Goal: Complete application form: Complete application form

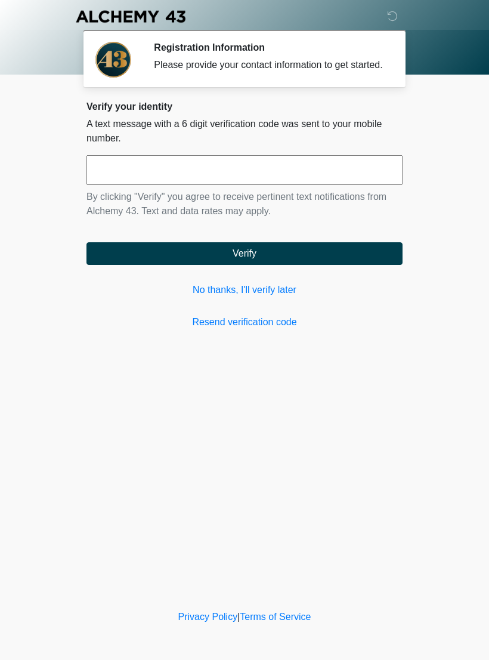
click at [343, 167] on input "text" at bounding box center [244, 170] width 316 height 30
type input "******"
click at [348, 255] on button "Verify" at bounding box center [244, 253] width 316 height 23
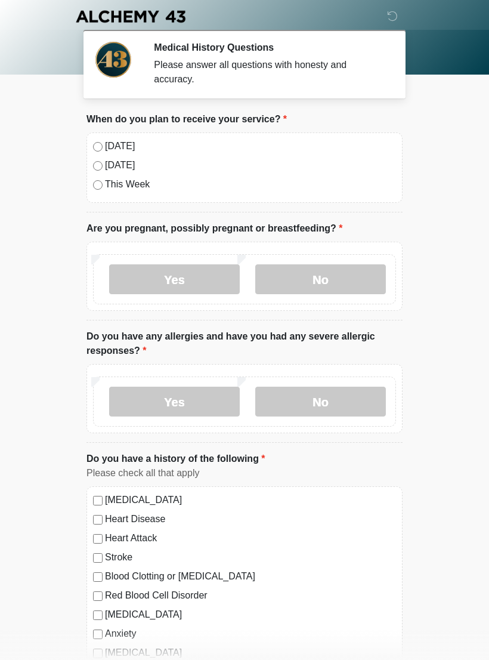
click at [128, 141] on label "Today" at bounding box center [250, 146] width 291 height 14
click at [346, 274] on label "No" at bounding box center [320, 279] width 131 height 30
click at [361, 391] on label "No" at bounding box center [320, 401] width 131 height 30
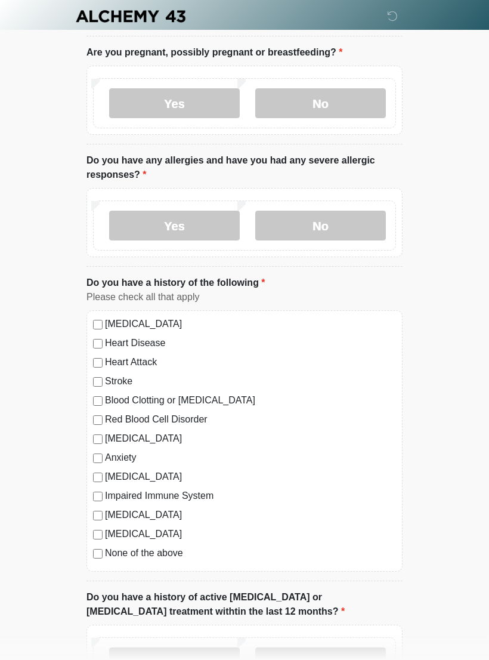
scroll to position [188, 0]
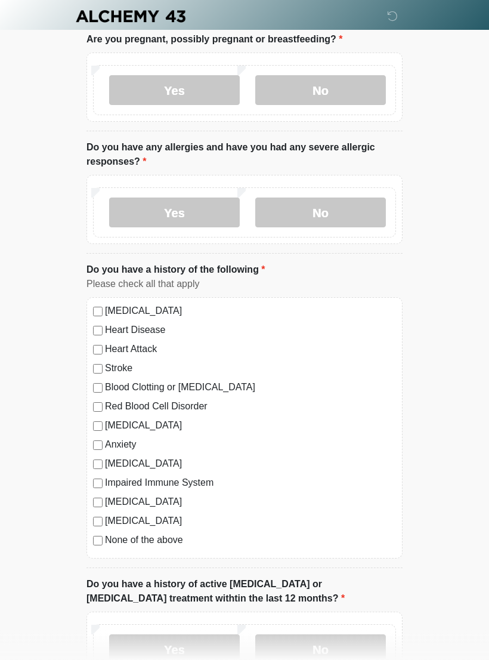
click at [161, 540] on label "None of the above" at bounding box center [250, 540] width 291 height 14
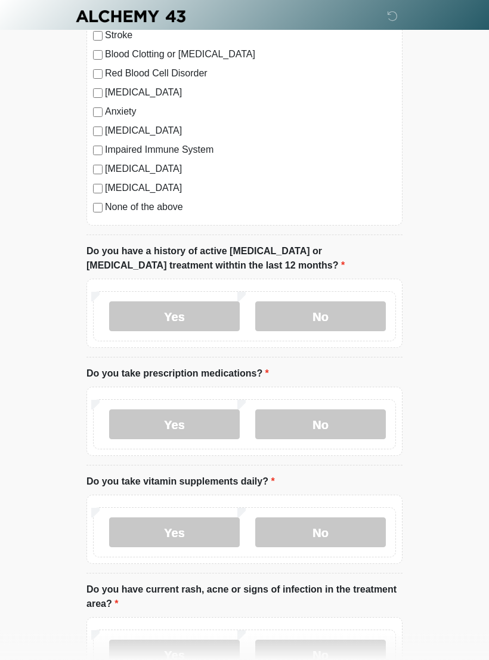
scroll to position [522, 0]
click at [341, 311] on label "No" at bounding box center [320, 316] width 131 height 30
click at [359, 418] on label "No" at bounding box center [320, 424] width 131 height 30
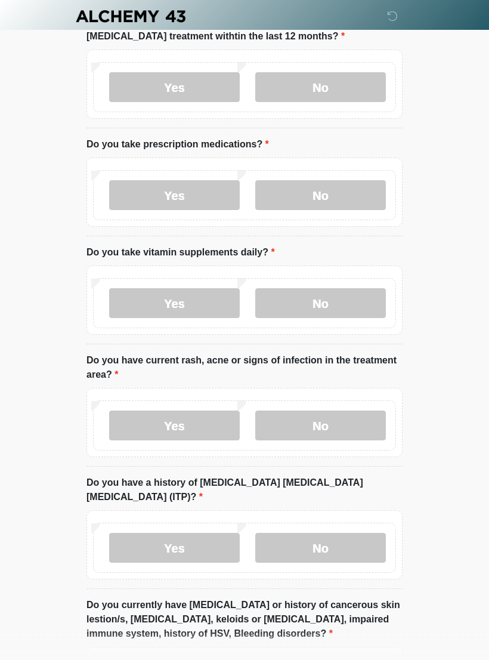
scroll to position [750, 0]
click at [206, 190] on label "Yes" at bounding box center [174, 196] width 131 height 30
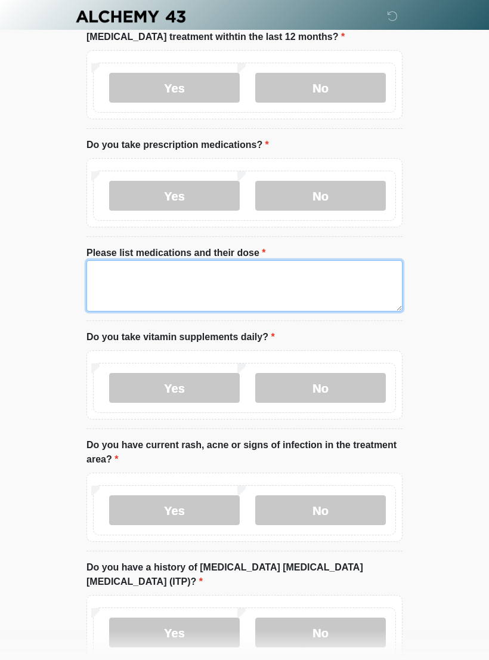
click at [292, 278] on textarea "Please list medications and their dose" at bounding box center [244, 285] width 316 height 51
type textarea "**********"
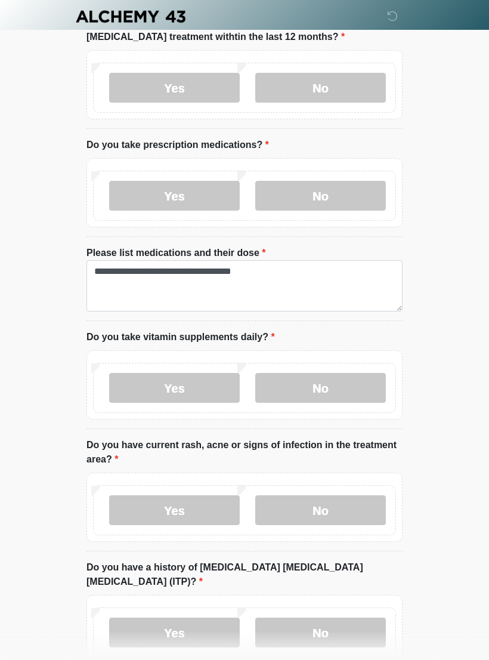
click at [208, 383] on label "Yes" at bounding box center [174, 388] width 131 height 30
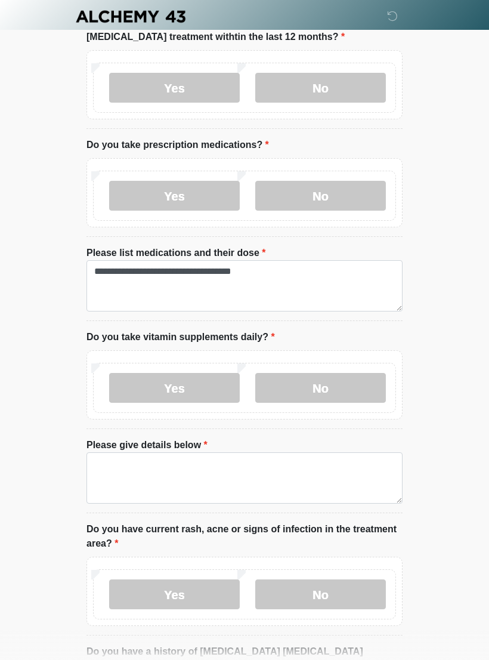
click at [343, 467] on textarea "Please give details below" at bounding box center [244, 477] width 316 height 51
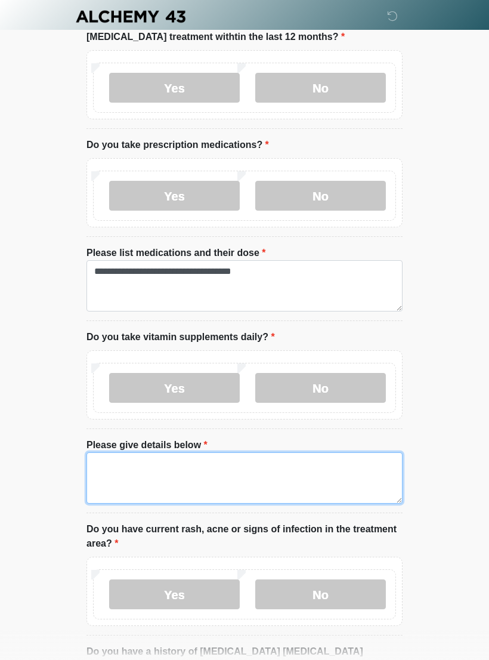
scroll to position [786, 0]
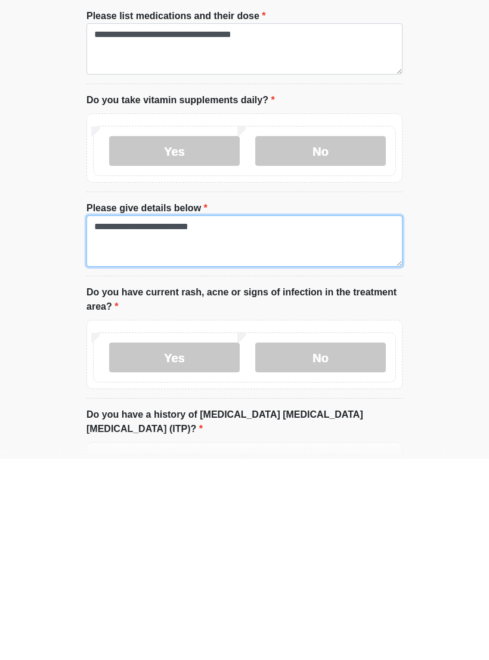
type textarea "**********"
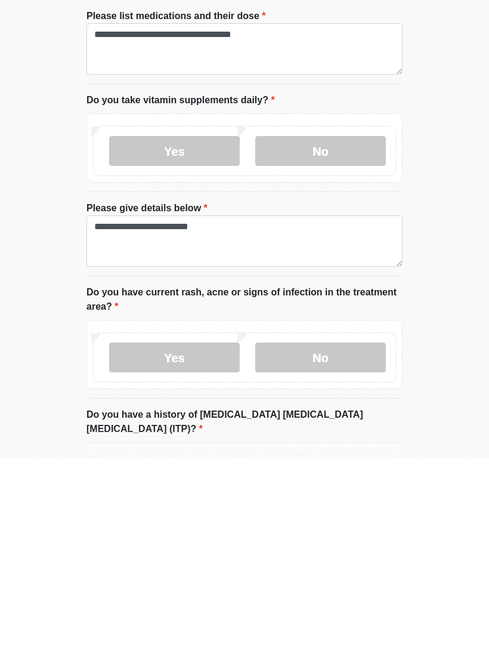
click at [356, 543] on label "No" at bounding box center [320, 558] width 131 height 30
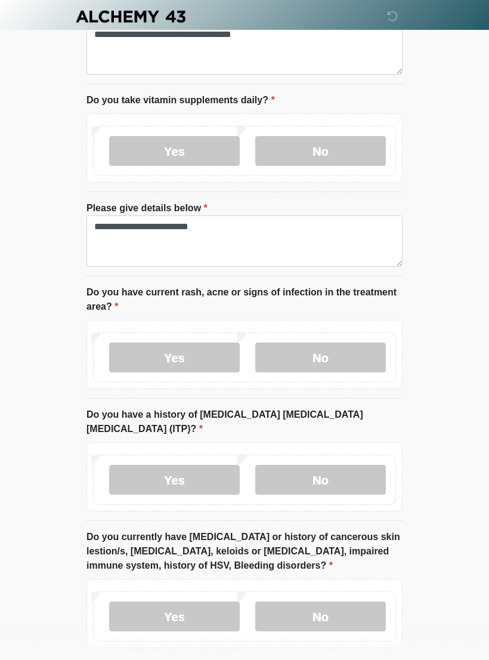
click at [354, 478] on label "No" at bounding box center [320, 480] width 131 height 30
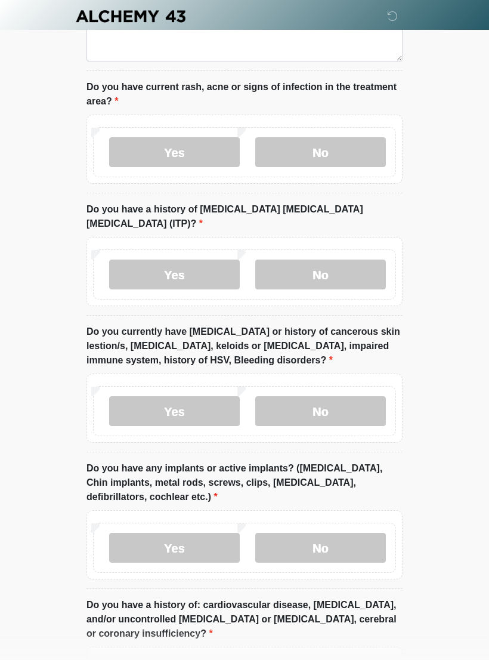
click at [366, 398] on label "No" at bounding box center [320, 412] width 131 height 30
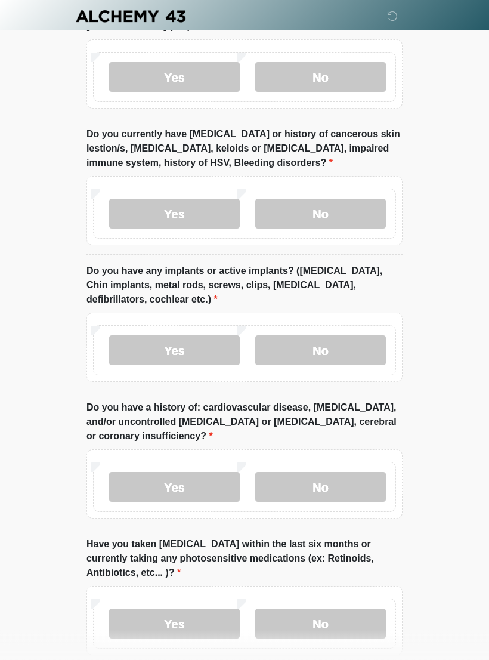
click at [355, 346] on label "No" at bounding box center [320, 351] width 131 height 30
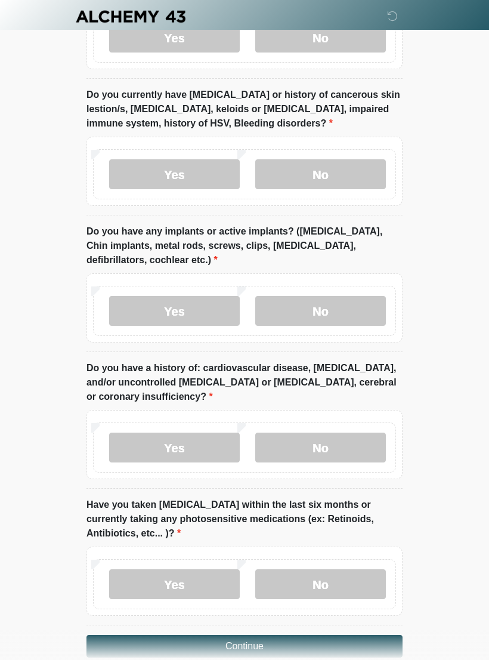
scroll to position [1468, 0]
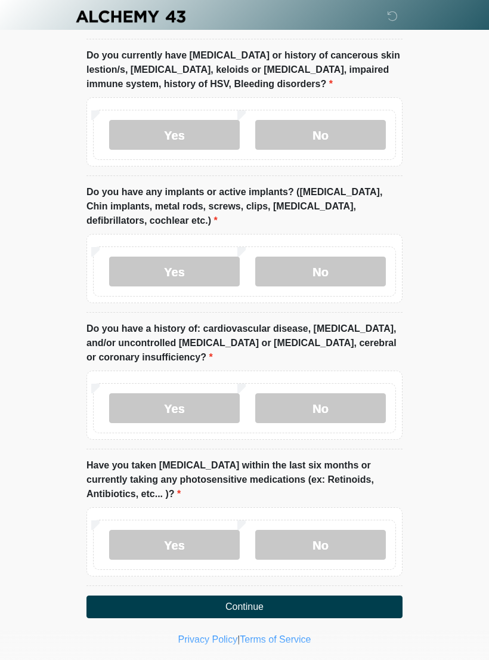
click at [358, 400] on label "No" at bounding box center [320, 408] width 131 height 30
click at [370, 545] on label "No" at bounding box center [320, 545] width 131 height 30
click at [357, 599] on button "Continue" at bounding box center [244, 606] width 316 height 23
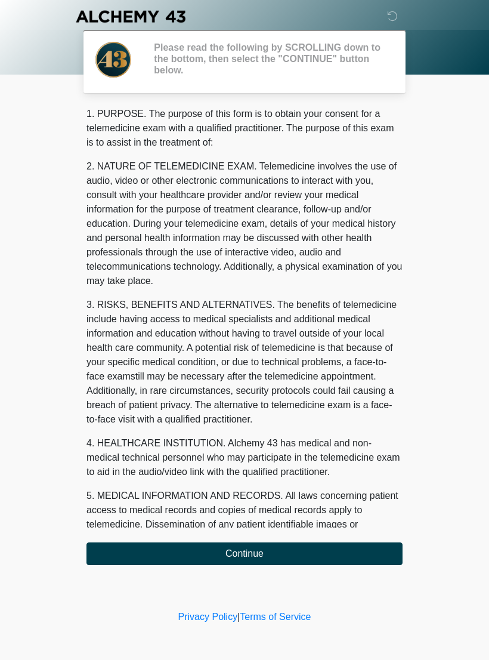
scroll to position [0, 0]
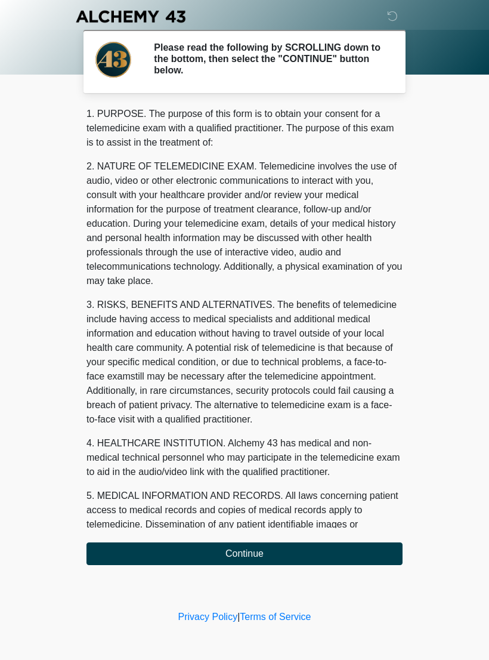
click at [328, 552] on button "Continue" at bounding box center [244, 553] width 316 height 23
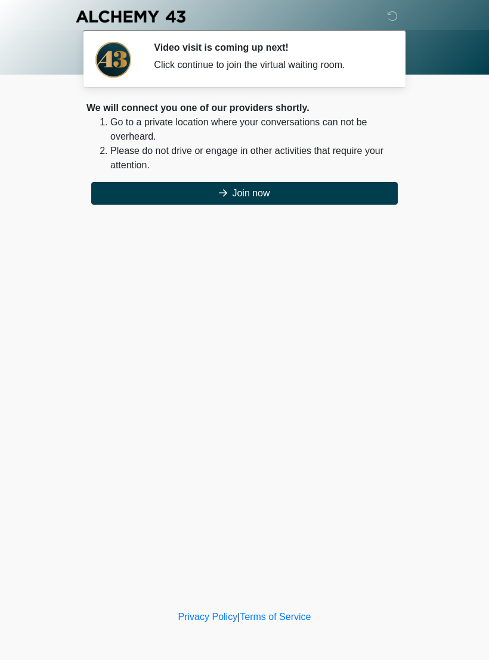
click at [315, 184] on button "Join now" at bounding box center [244, 193] width 307 height 23
